Goal: Task Accomplishment & Management: Manage account settings

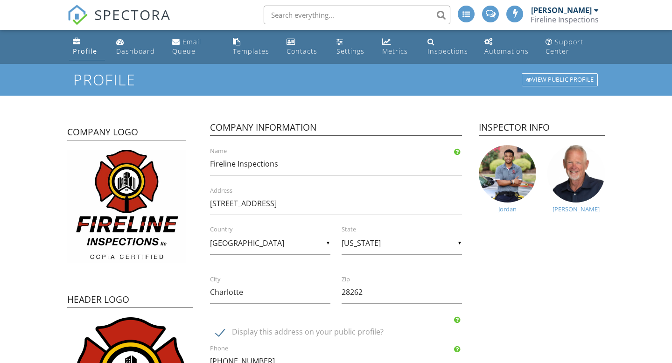
click at [436, 54] on div "Inspections" at bounding box center [448, 51] width 41 height 9
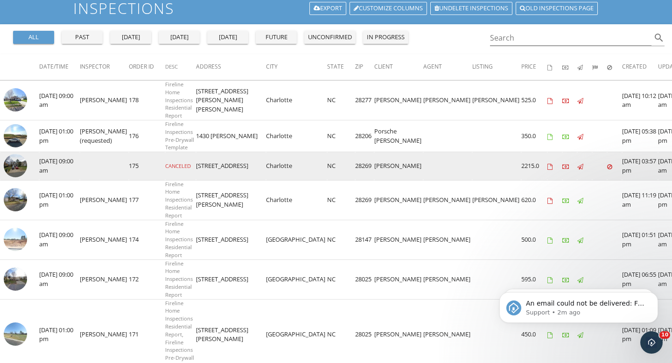
scroll to position [73, 0]
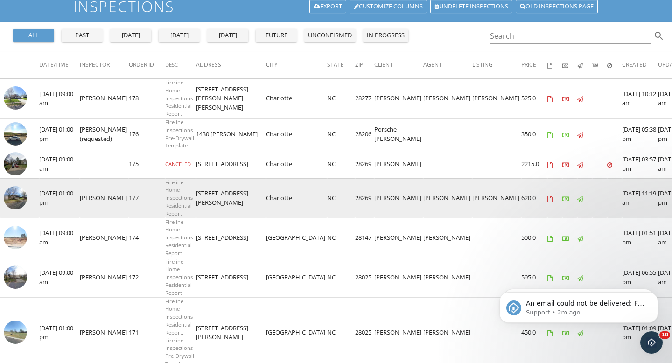
click at [23, 195] on img at bounding box center [15, 197] width 23 height 23
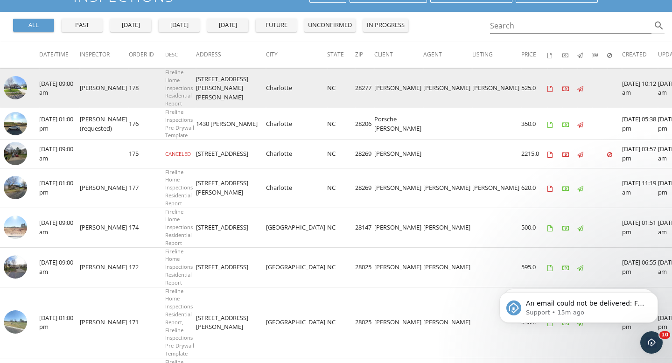
click at [24, 90] on img at bounding box center [15, 87] width 23 height 23
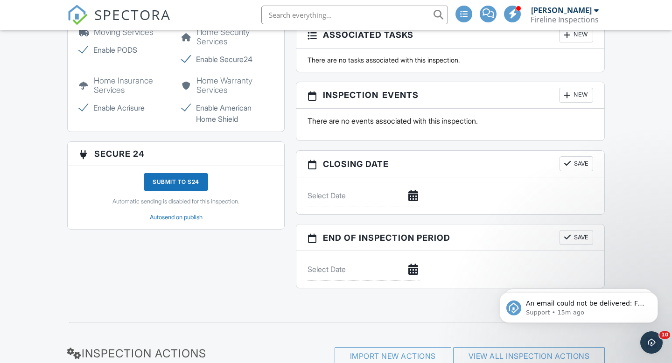
scroll to position [1015, 0]
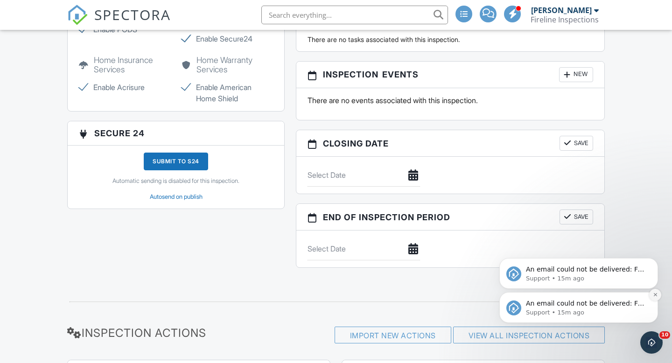
click at [655, 295] on icon "Dismiss notification" at bounding box center [655, 294] width 5 height 5
click at [655, 295] on icon "Dismiss notification" at bounding box center [656, 295] width 4 height 4
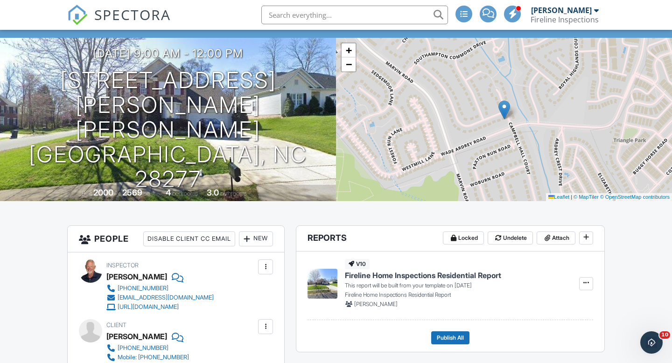
scroll to position [0, 0]
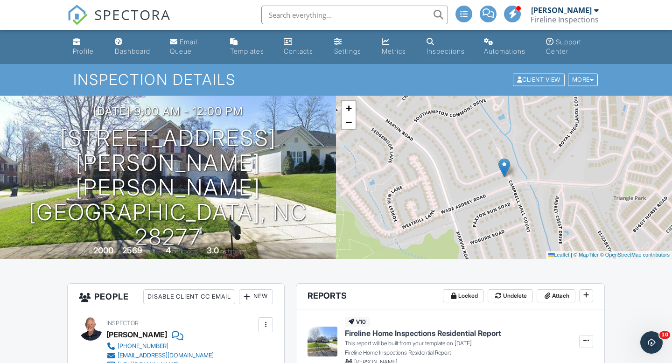
click at [303, 46] on link "Contacts" at bounding box center [301, 47] width 43 height 27
